Goal: Task Accomplishment & Management: Use online tool/utility

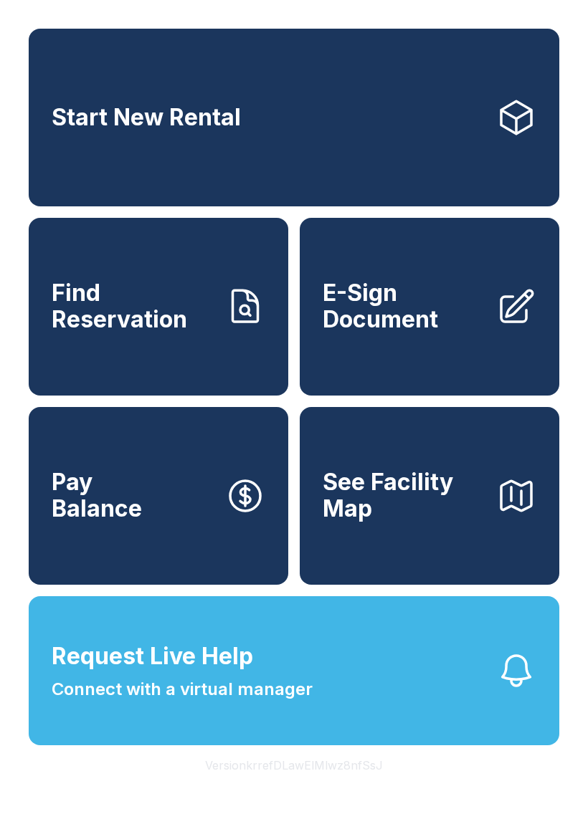
click at [409, 328] on span "E-Sign Document" at bounding box center [404, 306] width 162 height 52
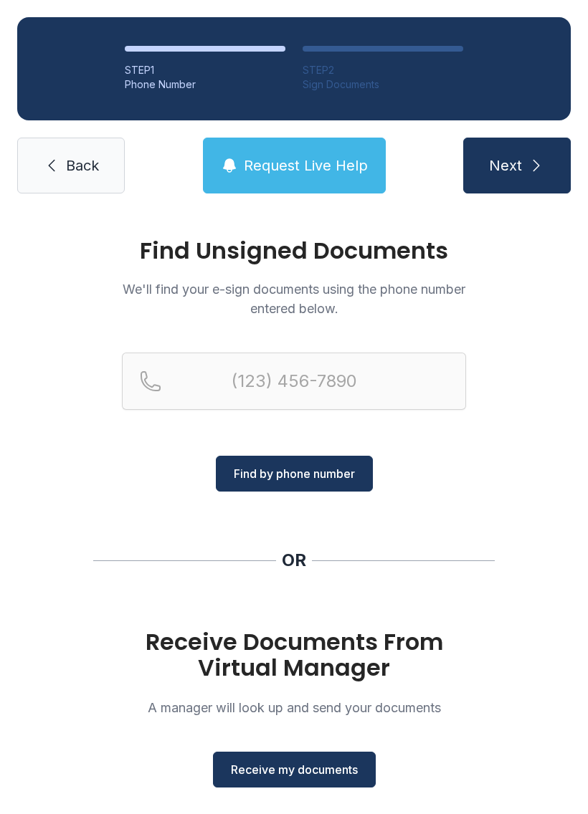
click at [315, 777] on span "Receive my documents" at bounding box center [294, 769] width 127 height 17
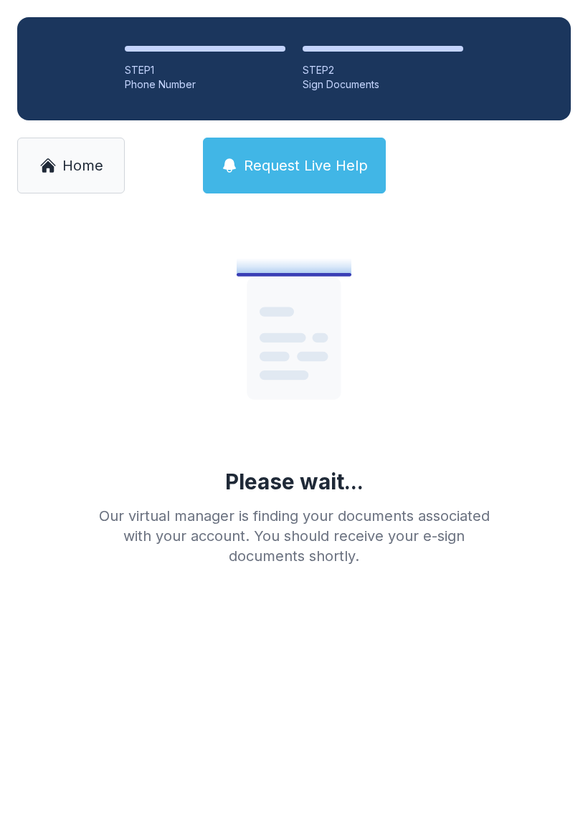
click at [409, 627] on main "Please wait... Our virtual manager is finding your documents associated with yo…" at bounding box center [294, 512] width 588 height 603
click at [70, 159] on span "Home" at bounding box center [82, 166] width 41 height 20
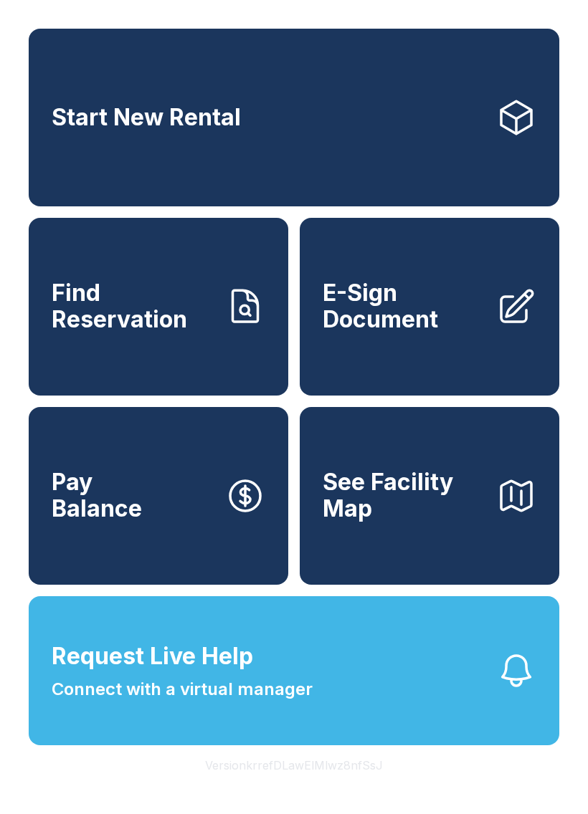
click at [420, 325] on span "E-Sign Document" at bounding box center [404, 306] width 162 height 52
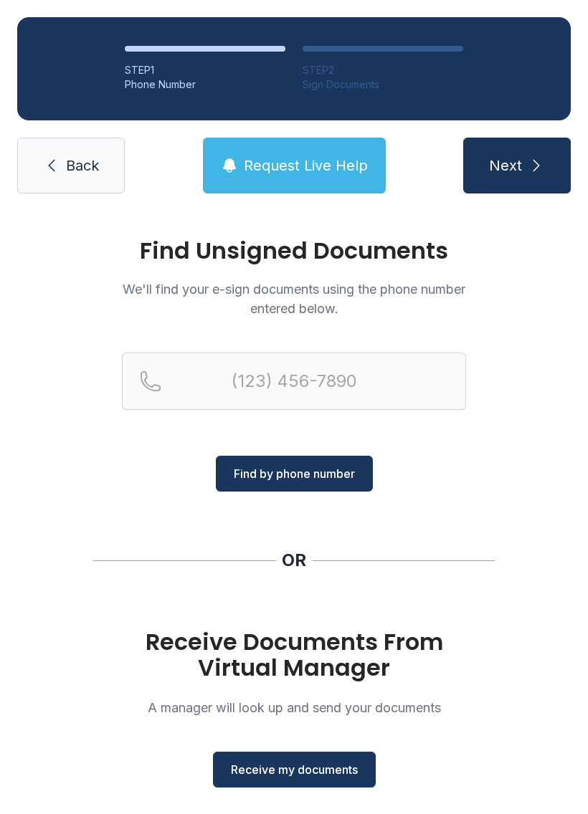
click at [339, 771] on span "Receive my documents" at bounding box center [294, 769] width 127 height 17
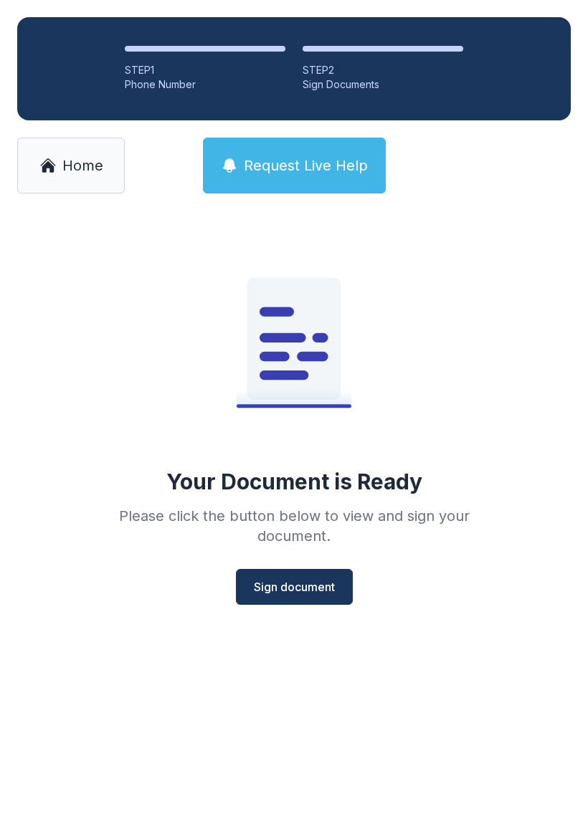
click at [315, 590] on span "Sign document" at bounding box center [294, 586] width 81 height 17
